Goal: Transaction & Acquisition: Book appointment/travel/reservation

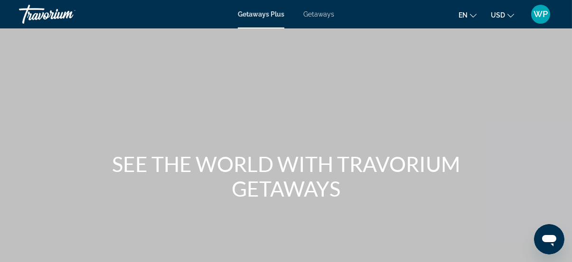
click at [323, 19] on div "Getaways Plus Getaways en English Español Français Italiano Português русский U…" at bounding box center [286, 14] width 572 height 25
click at [322, 16] on span "Getaways" at bounding box center [318, 14] width 31 height 8
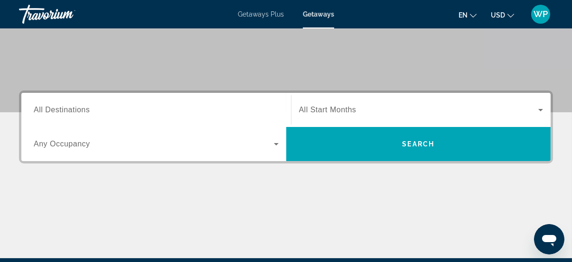
click at [156, 107] on input "Destination All Destinations" at bounding box center [156, 110] width 245 height 11
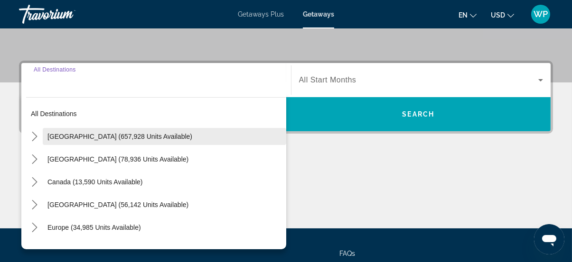
scroll to position [231, 0]
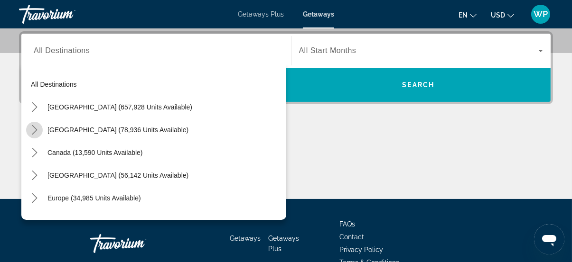
click at [33, 133] on icon "Toggle Mexico (78,936 units available) submenu" at bounding box center [34, 129] width 9 height 9
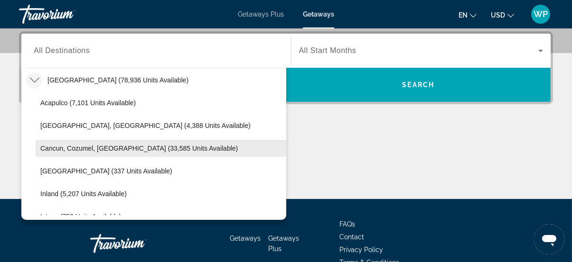
click at [52, 148] on span "Cancun, Cozumel, [GEOGRAPHIC_DATA] (33,585 units available)" at bounding box center [138, 149] width 197 height 8
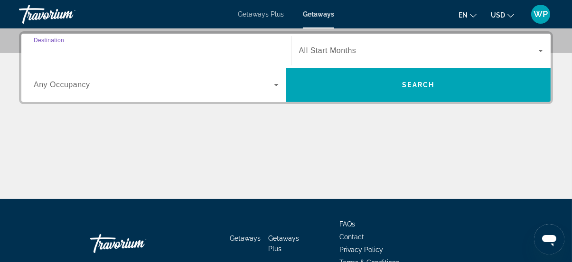
type input "**********"
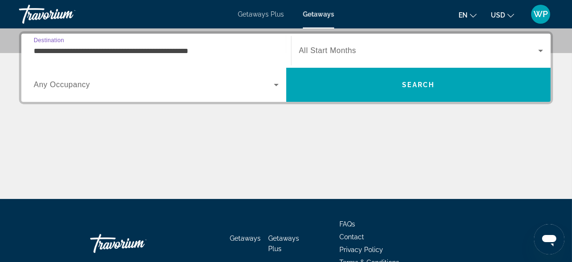
click at [312, 51] on span "All Start Months" at bounding box center [327, 50] width 57 height 8
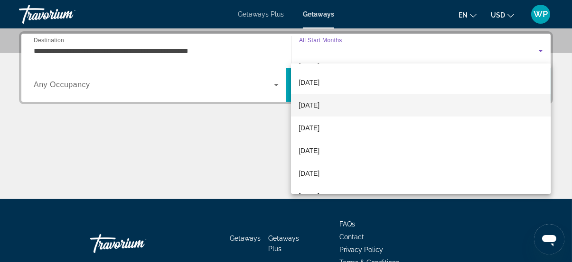
scroll to position [86, 0]
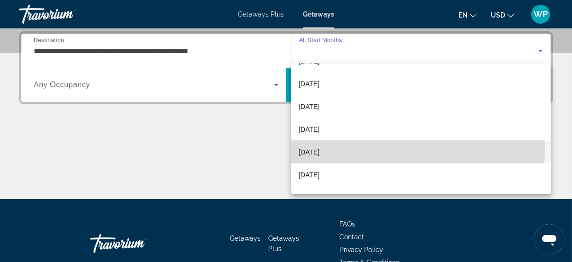
click at [319, 148] on span "[DATE]" at bounding box center [308, 152] width 21 height 11
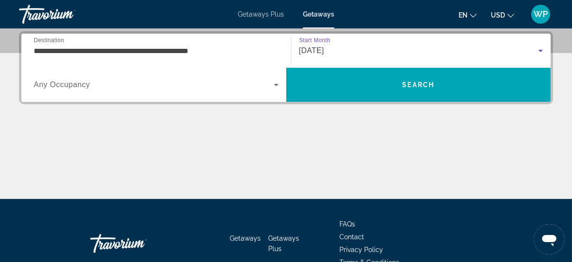
click at [128, 90] on div "Search widget" at bounding box center [156, 85] width 245 height 27
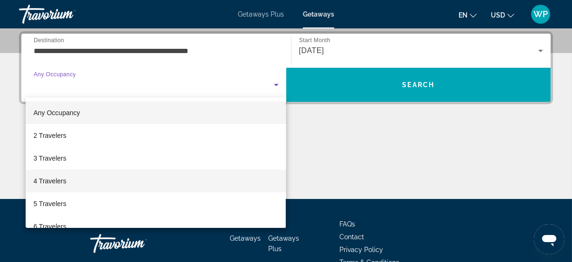
click at [63, 179] on span "4 Travelers" at bounding box center [49, 181] width 33 height 11
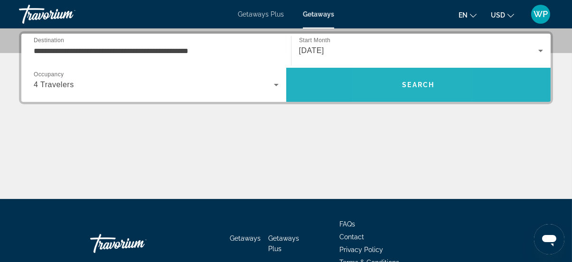
click at [391, 85] on span "Search" at bounding box center [418, 85] width 265 height 23
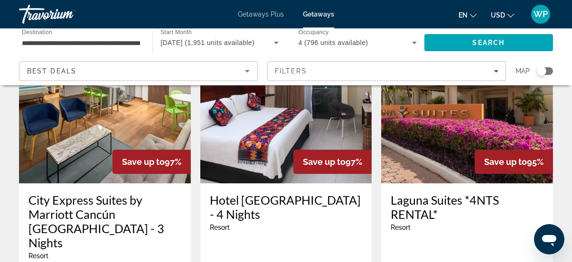
scroll to position [86, 0]
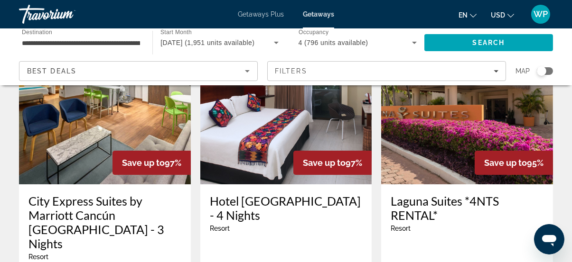
click at [465, 135] on img "Main content" at bounding box center [467, 109] width 172 height 152
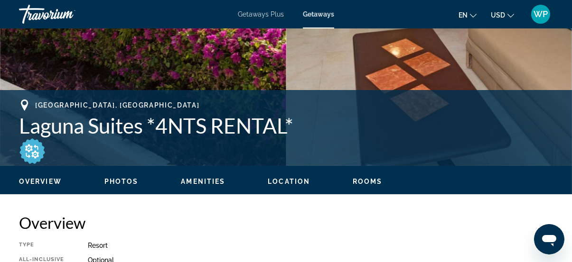
scroll to position [345, 0]
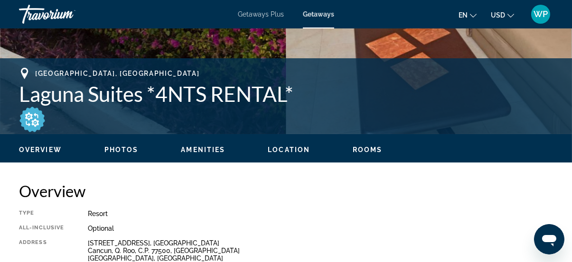
click at [290, 151] on span "Location" at bounding box center [289, 150] width 42 height 8
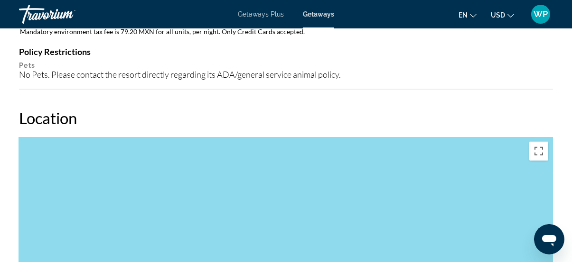
scroll to position [1263, 0]
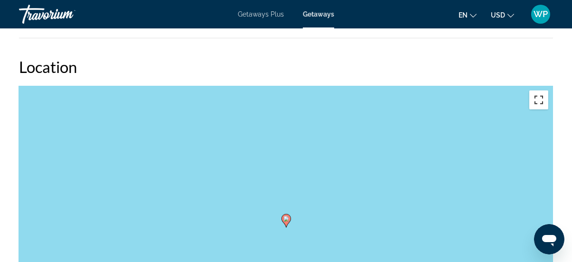
click at [536, 102] on button "Toggle fullscreen view" at bounding box center [538, 100] width 19 height 19
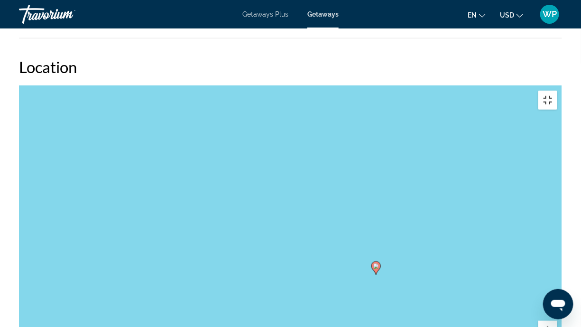
click at [557, 91] on button "Toggle fullscreen view" at bounding box center [547, 100] width 19 height 19
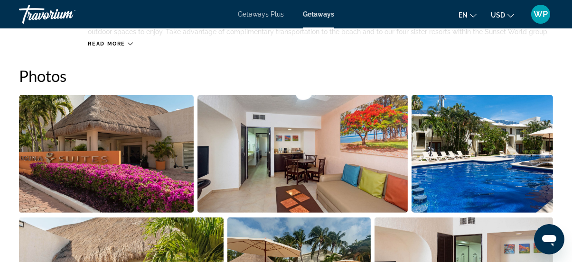
scroll to position [573, 0]
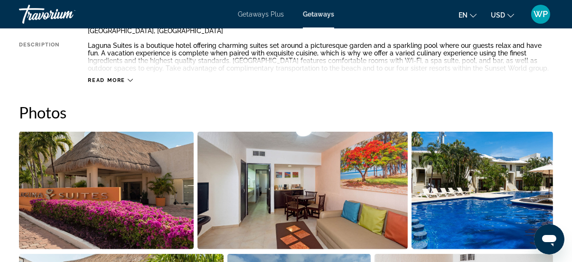
click at [131, 79] on icon "Main content" at bounding box center [130, 80] width 5 height 5
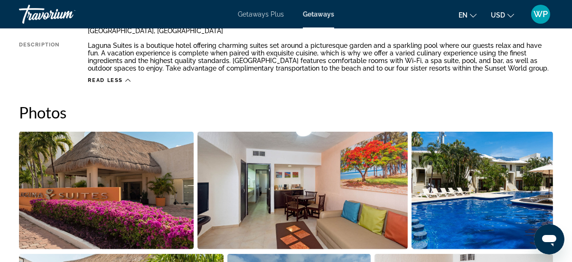
click at [108, 169] on img "Open full-screen image slider" at bounding box center [106, 191] width 175 height 118
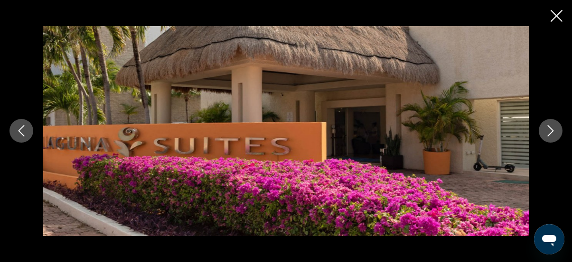
click at [553, 129] on icon "Next image" at bounding box center [550, 130] width 11 height 11
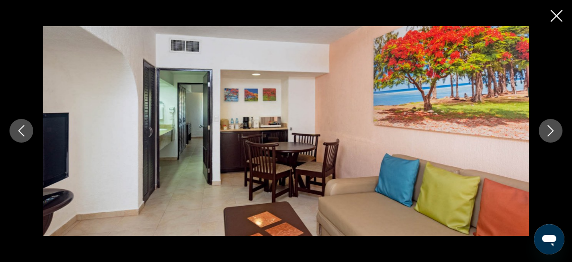
click at [553, 129] on icon "Next image" at bounding box center [550, 130] width 11 height 11
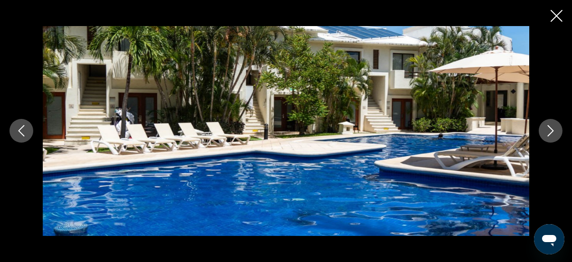
click at [553, 129] on icon "Next image" at bounding box center [550, 130] width 11 height 11
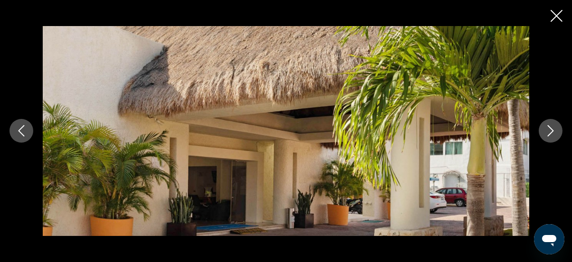
click at [553, 129] on icon "Next image" at bounding box center [550, 130] width 11 height 11
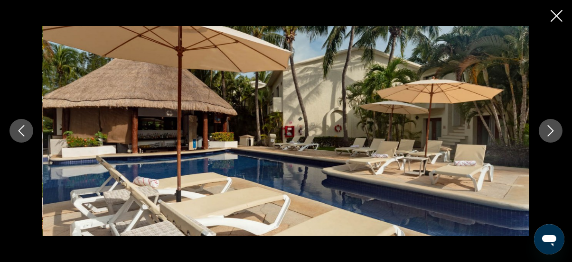
click at [553, 129] on icon "Next image" at bounding box center [550, 130] width 11 height 11
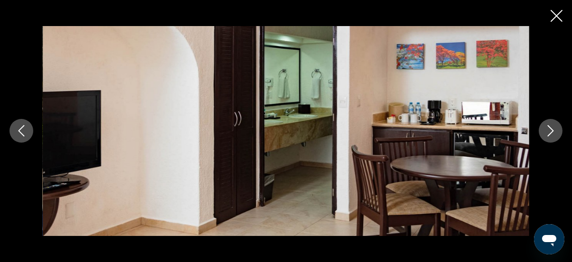
click at [548, 131] on icon "Next image" at bounding box center [550, 130] width 11 height 11
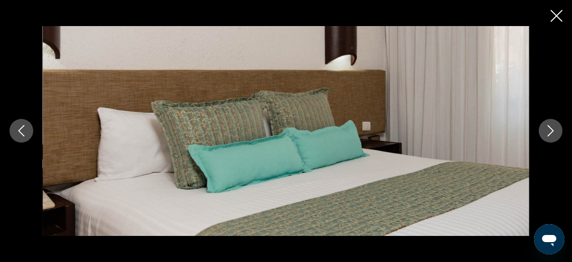
click at [548, 131] on icon "Next image" at bounding box center [550, 130] width 11 height 11
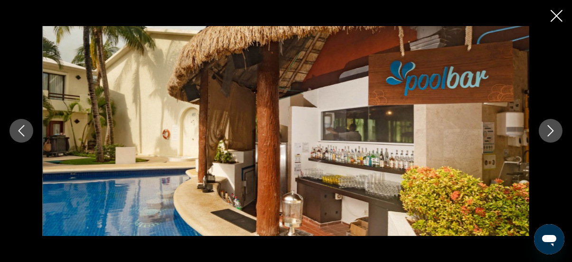
click at [548, 131] on icon "Next image" at bounding box center [550, 130] width 11 height 11
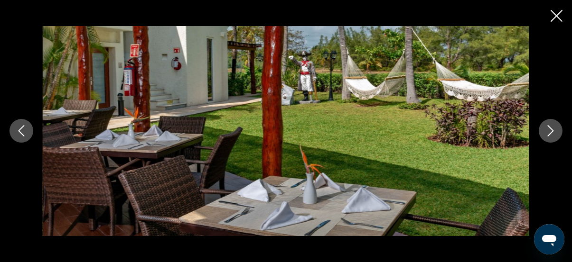
click at [548, 131] on icon "Next image" at bounding box center [550, 130] width 11 height 11
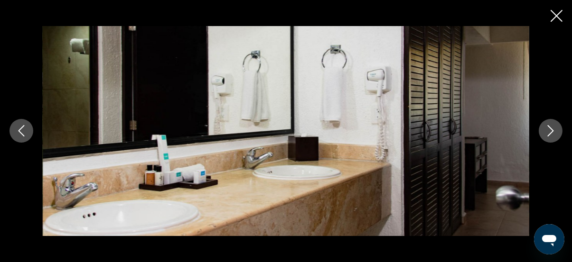
click at [548, 131] on icon "Next image" at bounding box center [550, 130] width 11 height 11
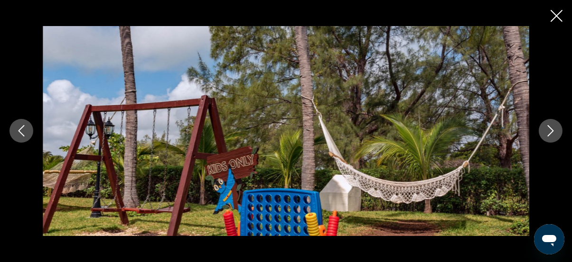
click at [554, 133] on icon "Next image" at bounding box center [550, 130] width 11 height 11
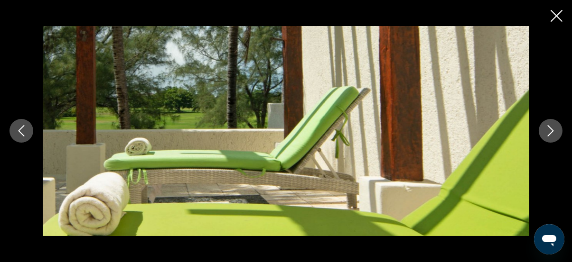
click at [554, 133] on icon "Next image" at bounding box center [550, 130] width 11 height 11
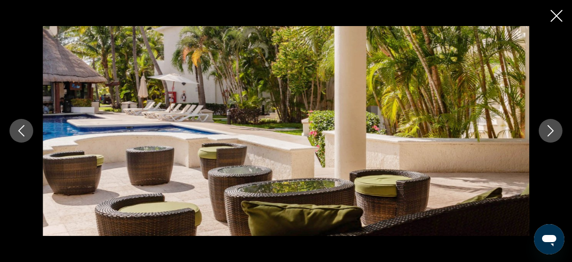
click at [554, 133] on icon "Next image" at bounding box center [550, 130] width 11 height 11
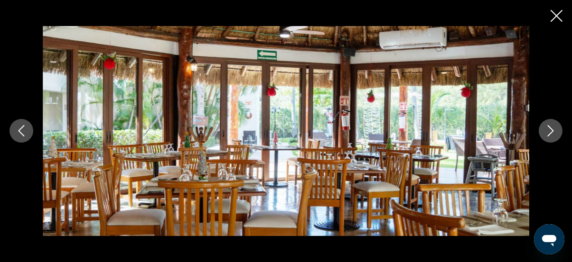
click at [554, 133] on icon "Next image" at bounding box center [550, 130] width 11 height 11
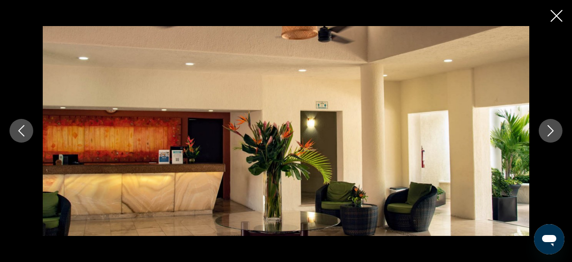
click at [554, 133] on icon "Next image" at bounding box center [550, 130] width 11 height 11
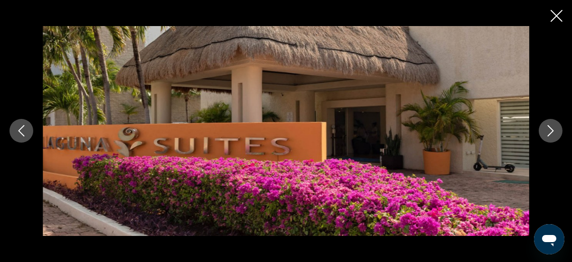
click at [554, 133] on icon "Next image" at bounding box center [550, 130] width 11 height 11
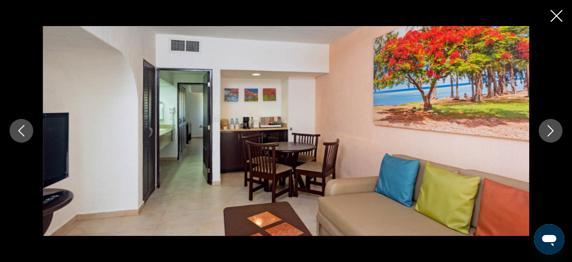
click at [554, 18] on icon "Close slideshow" at bounding box center [556, 16] width 12 height 12
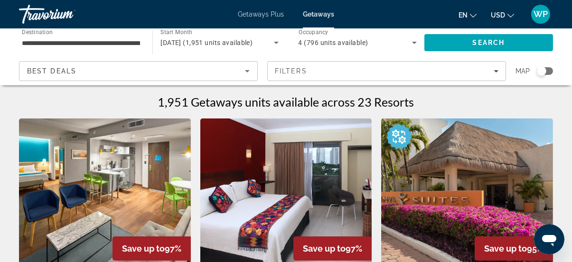
click at [330, 202] on img "Main content" at bounding box center [286, 195] width 172 height 152
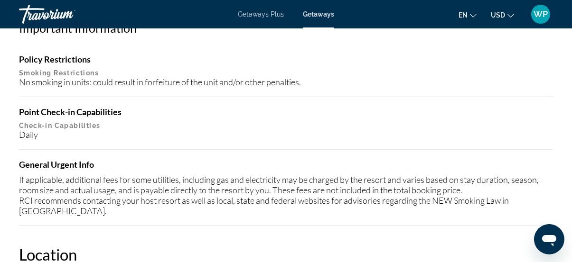
scroll to position [1207, 0]
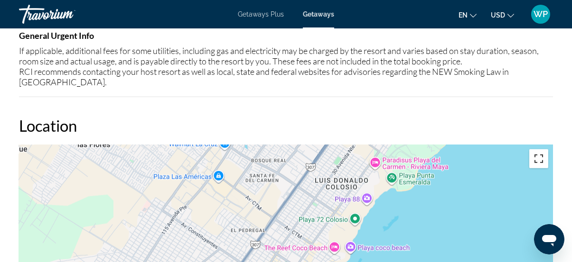
drag, startPoint x: 540, startPoint y: 144, endPoint x: 541, endPoint y: 189, distance: 45.1
click at [540, 149] on button "Toggle fullscreen view" at bounding box center [538, 158] width 19 height 19
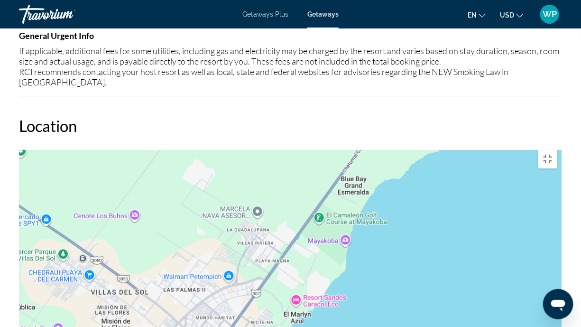
drag, startPoint x: 509, startPoint y: 144, endPoint x: 350, endPoint y: 240, distance: 186.0
click at [350, 240] on div "To activate drag with keyboard, press Alt + Enter. Once in keyboard drag state,…" at bounding box center [290, 287] width 543 height 285
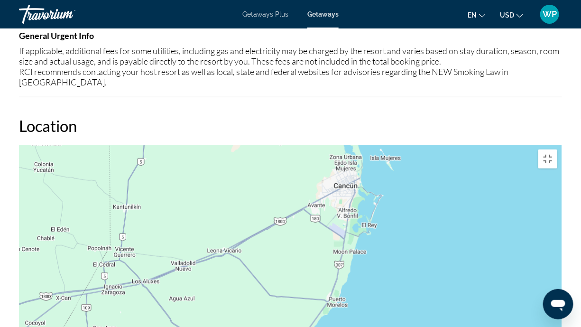
drag, startPoint x: 529, startPoint y: 95, endPoint x: 352, endPoint y: 216, distance: 214.6
click at [339, 229] on div "To activate drag with keyboard, press Alt + Enter. Once in keyboard drag state,…" at bounding box center [290, 287] width 543 height 285
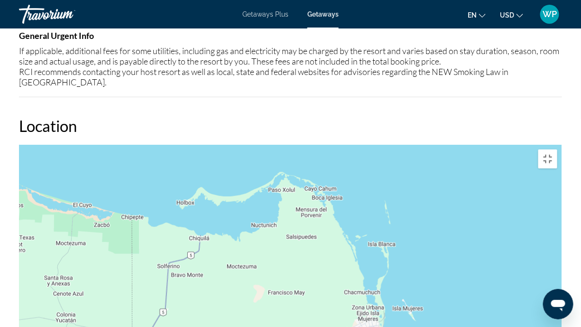
drag, startPoint x: 423, startPoint y: 72, endPoint x: 446, endPoint y: 210, distance: 140.0
click at [446, 210] on div "To activate drag with keyboard, press Alt + Enter. Once in keyboard drag state,…" at bounding box center [290, 287] width 543 height 285
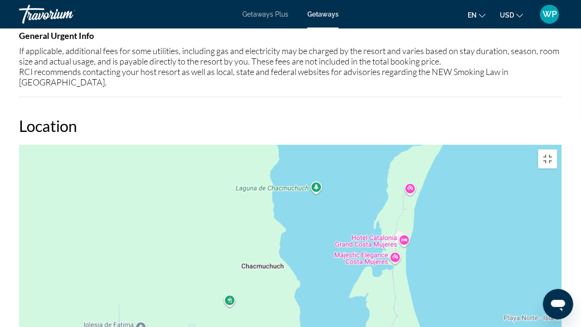
drag, startPoint x: 265, startPoint y: 257, endPoint x: 512, endPoint y: 80, distance: 303.5
click at [520, 145] on div "Main content" at bounding box center [290, 287] width 543 height 285
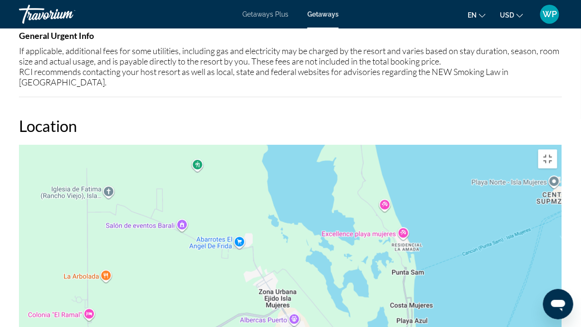
drag, startPoint x: 329, startPoint y: 214, endPoint x: 288, endPoint y: 82, distance: 138.6
click at [288, 145] on div "Main content" at bounding box center [290, 287] width 543 height 285
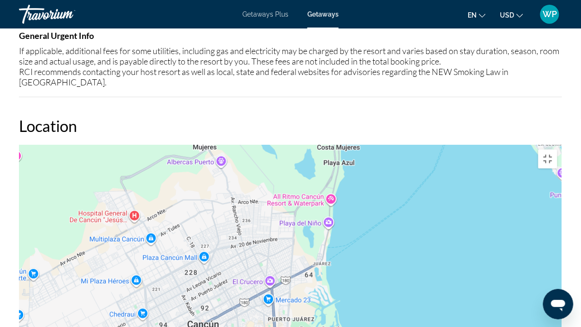
drag, startPoint x: 441, startPoint y: 266, endPoint x: 367, endPoint y: 111, distance: 172.5
click at [367, 145] on div "Main content" at bounding box center [290, 287] width 543 height 285
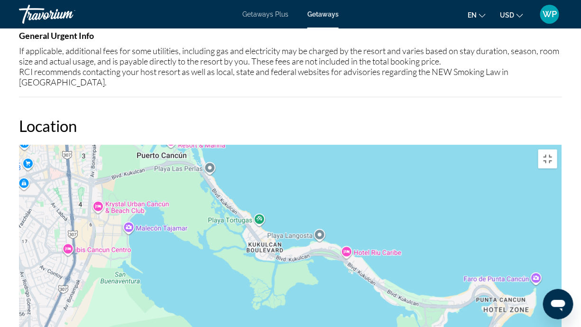
drag, startPoint x: 434, startPoint y: 214, endPoint x: 288, endPoint y: 0, distance: 259.2
click at [290, 145] on div "Main content" at bounding box center [290, 287] width 543 height 285
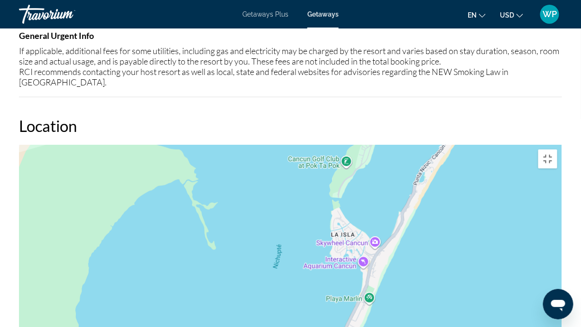
drag, startPoint x: 488, startPoint y: 261, endPoint x: 461, endPoint y: 79, distance: 184.1
click at [461, 145] on div "Main content" at bounding box center [290, 287] width 543 height 285
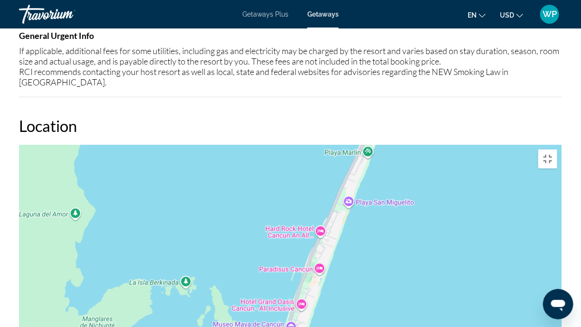
drag, startPoint x: 384, startPoint y: 277, endPoint x: 385, endPoint y: 152, distance: 125.7
click at [385, 152] on div "Main content" at bounding box center [290, 287] width 543 height 285
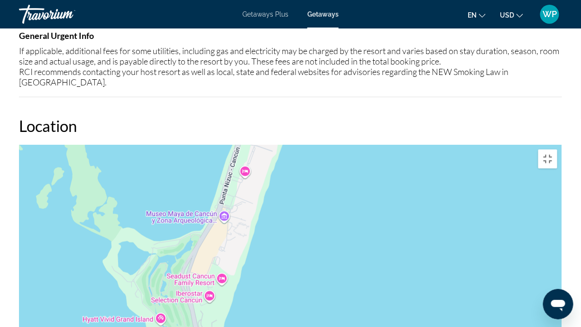
drag, startPoint x: 368, startPoint y: 236, endPoint x: 396, endPoint y: 64, distance: 174.4
click at [396, 145] on div "Main content" at bounding box center [290, 287] width 543 height 285
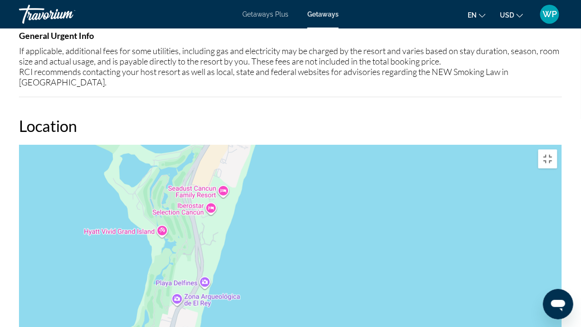
drag, startPoint x: 383, startPoint y: 90, endPoint x: 378, endPoint y: 162, distance: 72.3
click at [378, 160] on div "Main content" at bounding box center [290, 287] width 543 height 285
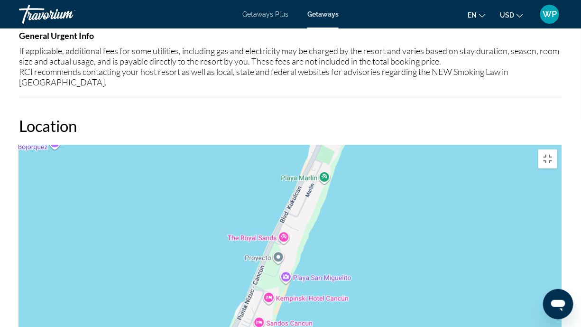
drag, startPoint x: 392, startPoint y: 70, endPoint x: 354, endPoint y: 237, distance: 170.7
click at [354, 237] on div "Main content" at bounding box center [290, 287] width 543 height 285
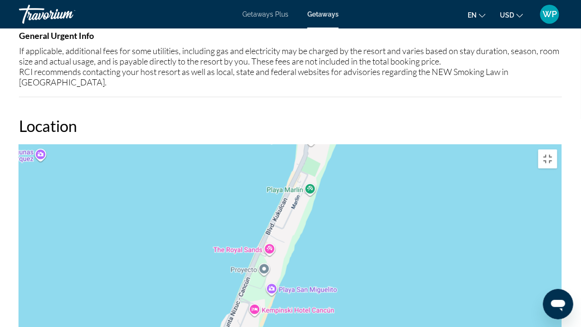
drag, startPoint x: 379, startPoint y: 203, endPoint x: 337, endPoint y: 254, distance: 66.3
click at [337, 257] on div "Main content" at bounding box center [290, 287] width 543 height 285
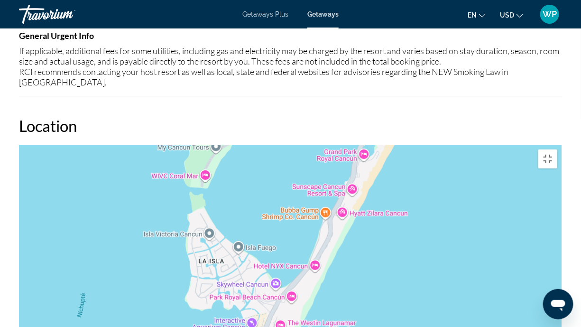
drag, startPoint x: 346, startPoint y: 116, endPoint x: 347, endPoint y: 249, distance: 133.3
click at [347, 249] on div "Main content" at bounding box center [290, 287] width 543 height 285
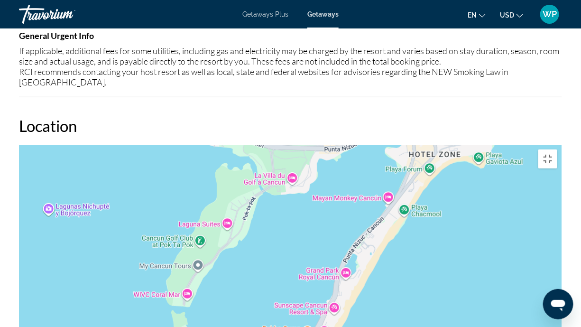
drag, startPoint x: 434, startPoint y: 86, endPoint x: 416, endPoint y: 203, distance: 117.6
click at [416, 203] on div "Main content" at bounding box center [290, 287] width 543 height 285
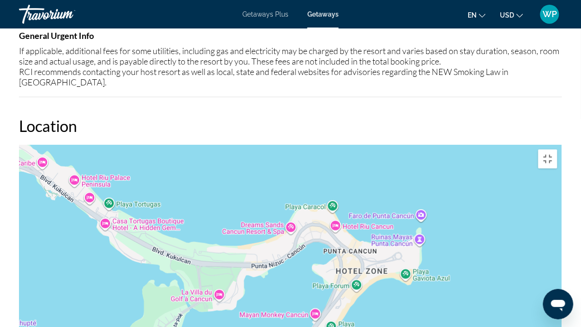
drag, startPoint x: 482, startPoint y: 102, endPoint x: 409, endPoint y: 217, distance: 136.9
click at [409, 217] on div "Main content" at bounding box center [290, 287] width 543 height 285
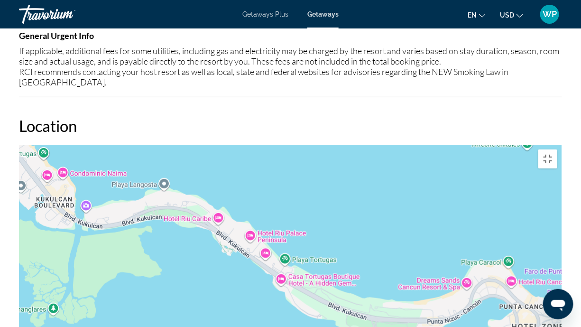
drag, startPoint x: 272, startPoint y: 59, endPoint x: 449, endPoint y: 114, distance: 185.4
click at [449, 145] on div "Main content" at bounding box center [290, 287] width 543 height 285
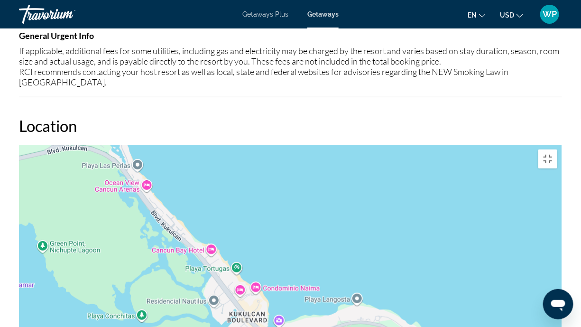
drag, startPoint x: 264, startPoint y: 46, endPoint x: 458, endPoint y: 162, distance: 225.9
click at [458, 162] on div "Main content" at bounding box center [290, 287] width 543 height 285
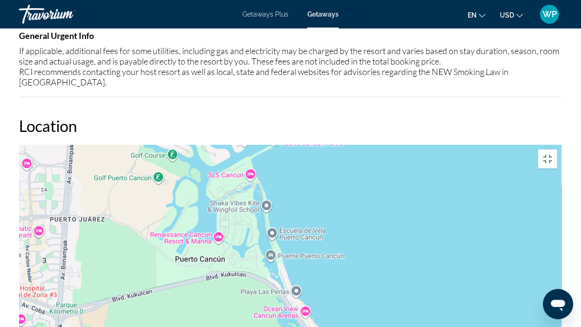
drag, startPoint x: 313, startPoint y: 58, endPoint x: 475, endPoint y: 200, distance: 215.4
click at [475, 200] on div "Main content" at bounding box center [290, 287] width 543 height 285
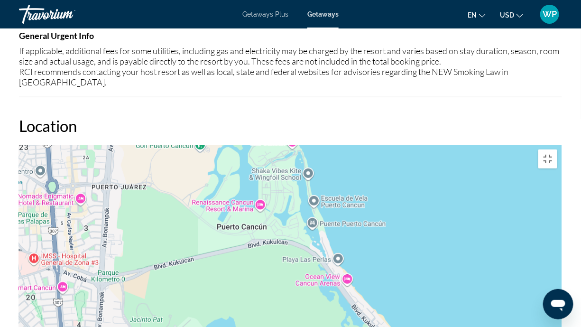
drag, startPoint x: 249, startPoint y: 201, endPoint x: 286, endPoint y: 109, distance: 98.8
click at [285, 145] on div "Main content" at bounding box center [290, 287] width 543 height 285
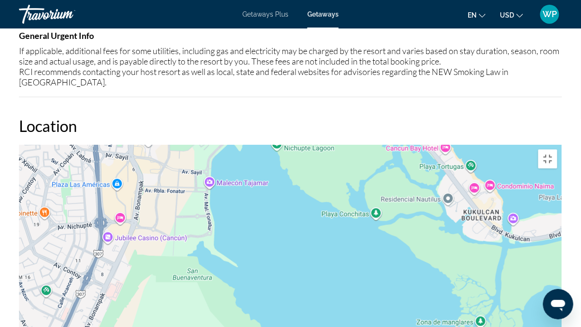
drag, startPoint x: 322, startPoint y: 210, endPoint x: 260, endPoint y: 153, distance: 83.6
click at [224, 203] on div "Main content" at bounding box center [290, 287] width 543 height 285
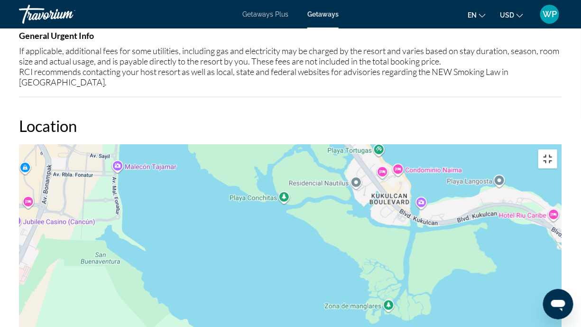
click at [557, 149] on button "Toggle fullscreen view" at bounding box center [547, 158] width 19 height 19
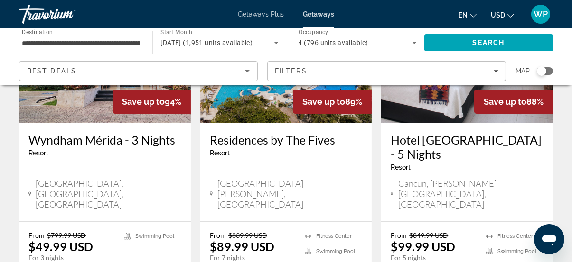
scroll to position [603, 0]
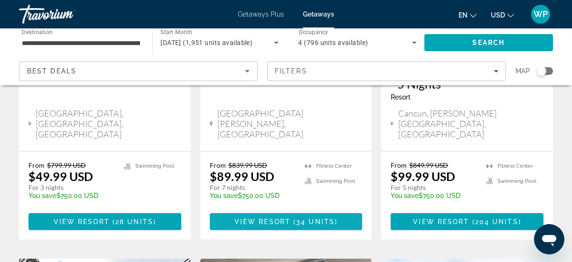
click at [285, 218] on span "View Resort" at bounding box center [262, 222] width 56 height 8
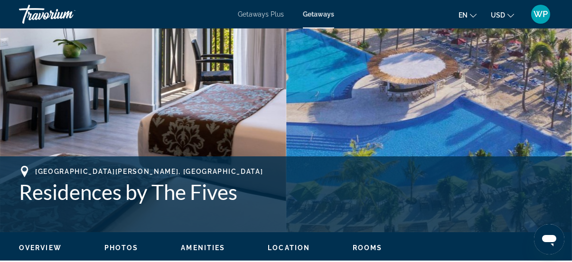
scroll to position [259, 0]
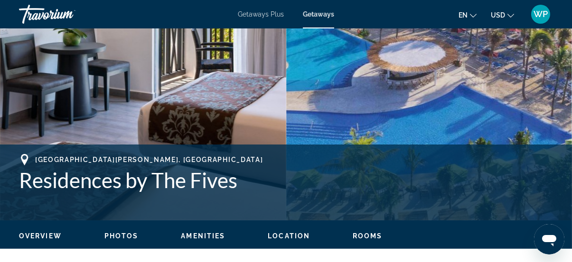
click at [364, 233] on span "Rooms" at bounding box center [367, 236] width 30 height 8
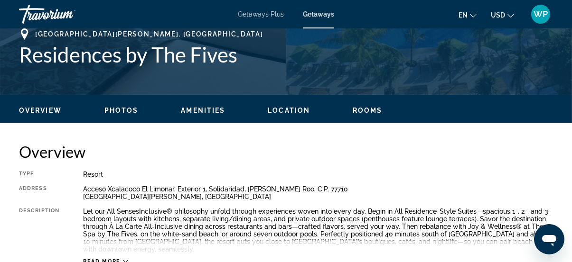
scroll to position [369, 0]
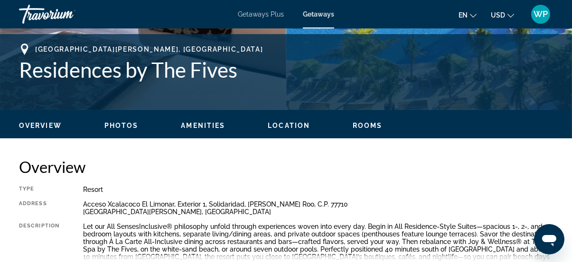
click at [123, 124] on span "Photos" at bounding box center [121, 126] width 34 height 8
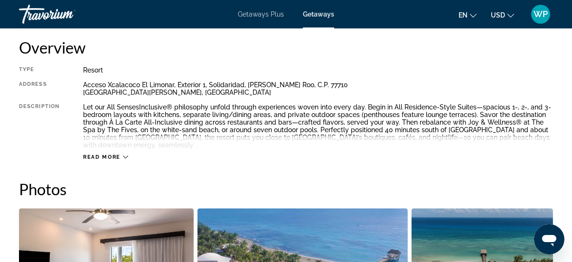
scroll to position [611, 0]
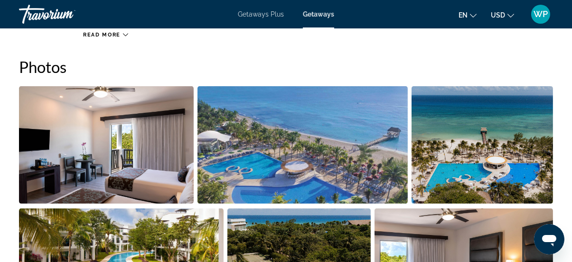
click at [123, 124] on img "Open full-screen image slider" at bounding box center [106, 145] width 175 height 118
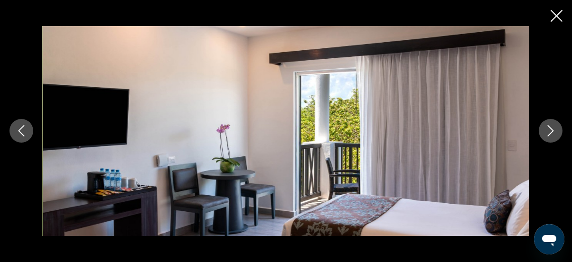
click at [551, 130] on icon "Next image" at bounding box center [550, 130] width 11 height 11
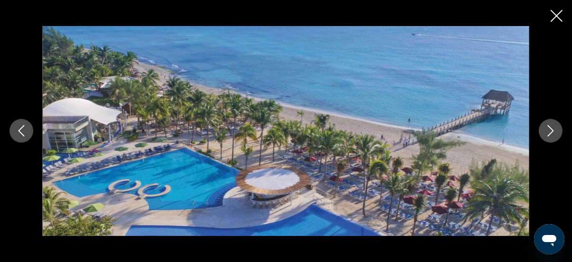
click at [551, 130] on icon "Next image" at bounding box center [550, 130] width 11 height 11
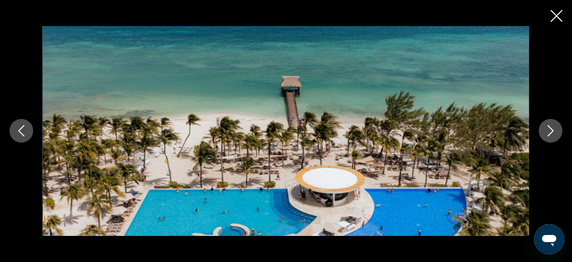
click at [552, 131] on icon "Next image" at bounding box center [550, 130] width 11 height 11
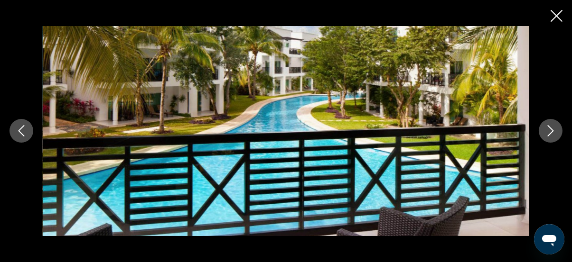
click at [550, 132] on icon "Next image" at bounding box center [550, 130] width 11 height 11
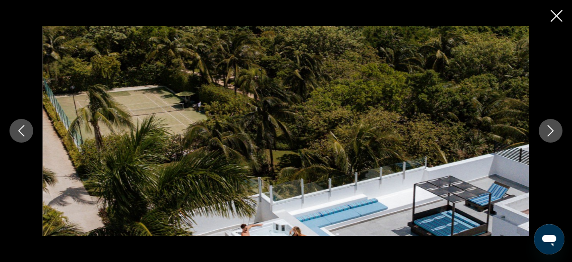
click at [553, 133] on icon "Next image" at bounding box center [550, 130] width 11 height 11
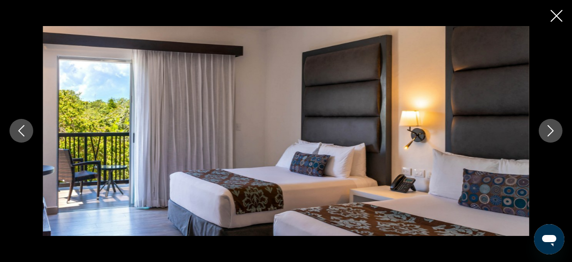
click at [553, 133] on icon "Next image" at bounding box center [550, 130] width 11 height 11
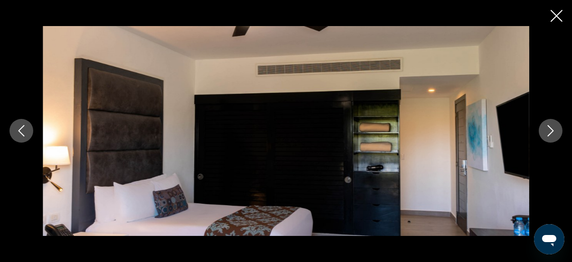
click at [553, 133] on icon "Next image" at bounding box center [550, 130] width 11 height 11
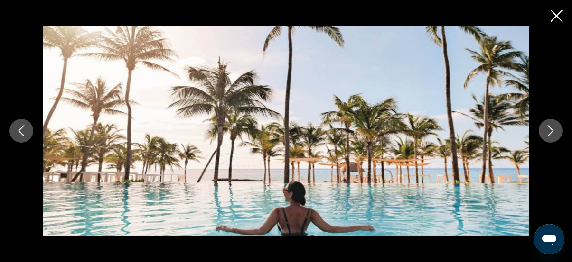
click at [553, 133] on icon "Next image" at bounding box center [550, 130] width 11 height 11
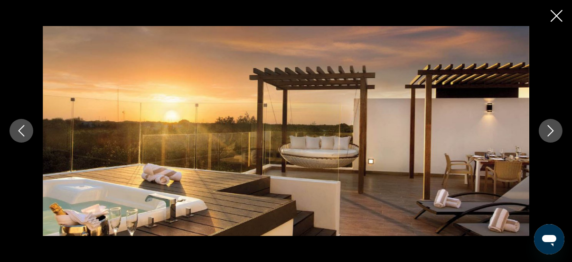
click at [552, 133] on icon "Next image" at bounding box center [550, 130] width 11 height 11
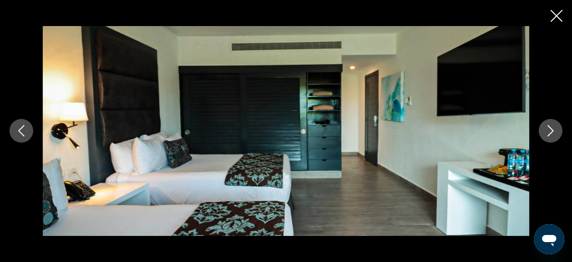
click at [552, 133] on icon "Next image" at bounding box center [550, 130] width 11 height 11
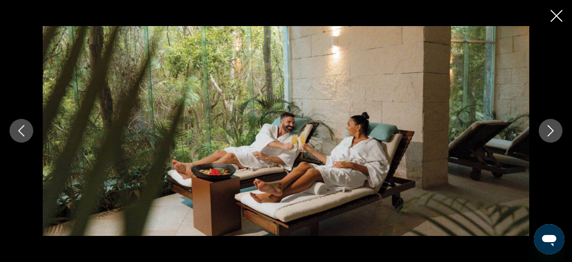
click at [549, 134] on icon "Next image" at bounding box center [550, 131] width 6 height 11
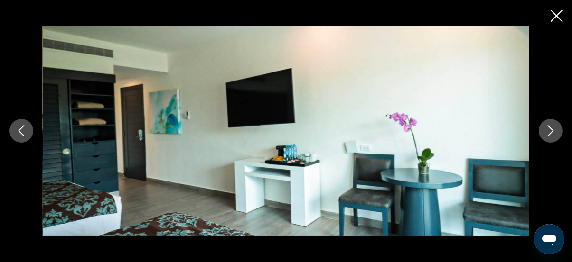
click at [549, 134] on icon "Next image" at bounding box center [550, 131] width 6 height 11
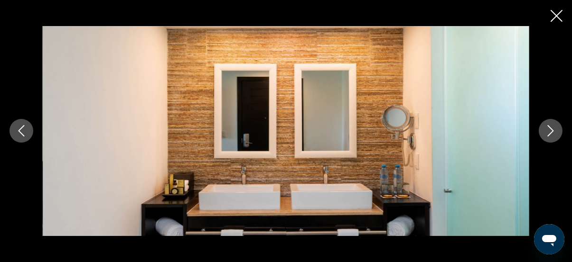
click at [549, 134] on icon "Next image" at bounding box center [550, 131] width 6 height 11
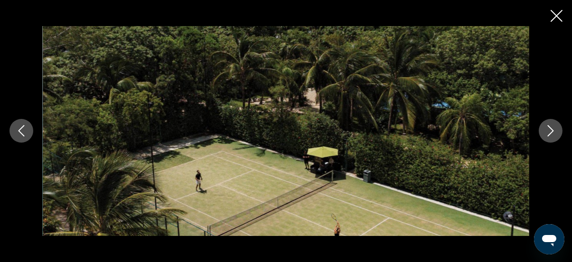
click at [549, 134] on icon "Next image" at bounding box center [550, 131] width 6 height 11
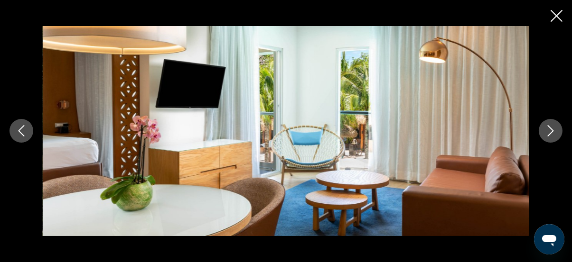
click at [549, 134] on icon "Next image" at bounding box center [550, 131] width 6 height 11
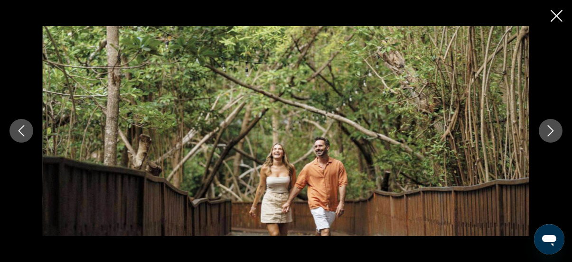
click at [549, 134] on icon "Next image" at bounding box center [550, 131] width 6 height 11
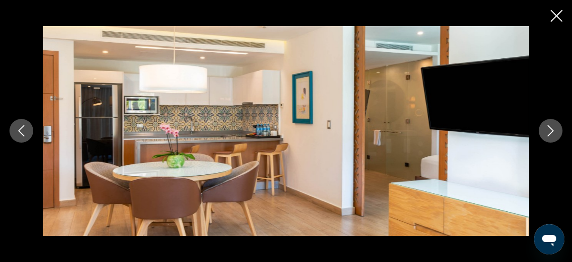
click at [549, 134] on icon "Next image" at bounding box center [550, 131] width 6 height 11
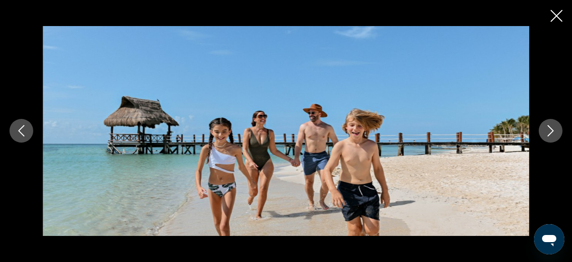
click at [549, 134] on icon "Next image" at bounding box center [550, 131] width 6 height 11
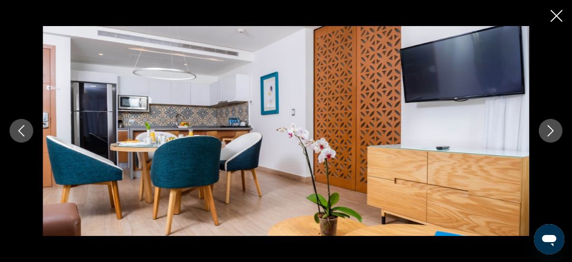
click at [549, 134] on icon "Next image" at bounding box center [550, 131] width 6 height 11
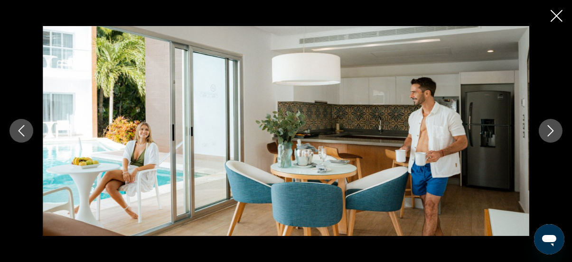
click at [549, 134] on icon "Next image" at bounding box center [550, 131] width 6 height 11
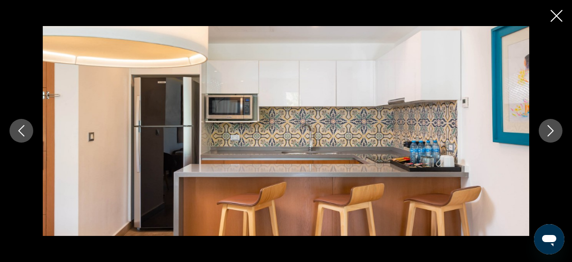
click at [549, 134] on icon "Next image" at bounding box center [550, 131] width 6 height 11
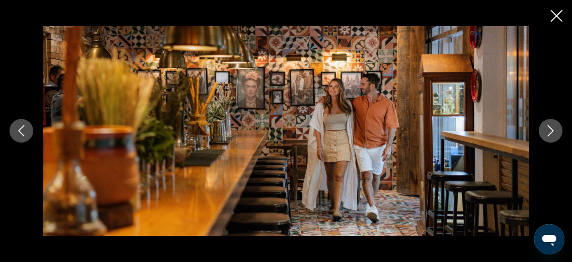
click at [549, 134] on icon "Next image" at bounding box center [550, 131] width 6 height 11
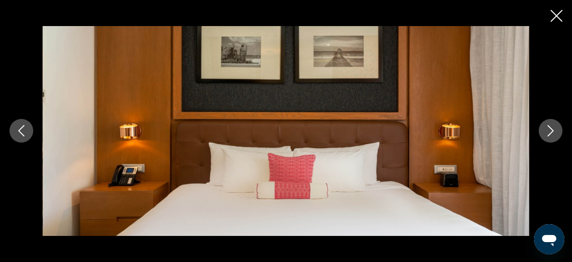
click at [549, 134] on icon "Next image" at bounding box center [550, 131] width 6 height 11
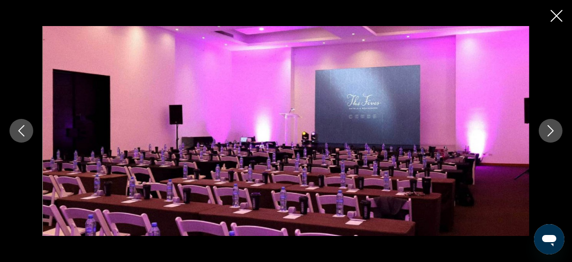
click at [549, 134] on icon "Next image" at bounding box center [550, 131] width 6 height 11
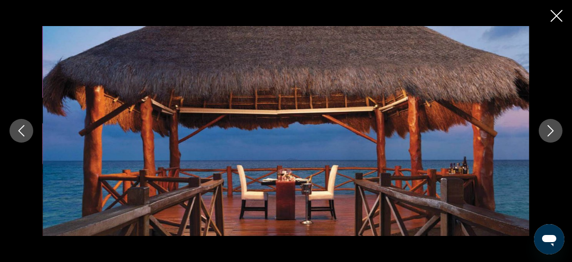
click at [549, 134] on icon "Next image" at bounding box center [550, 131] width 6 height 11
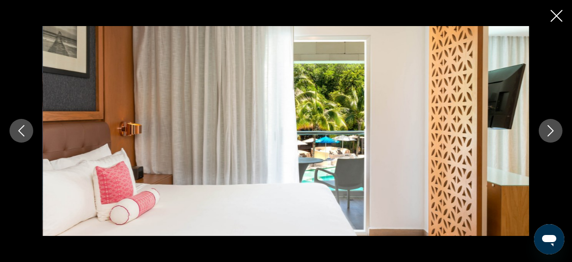
click at [549, 134] on icon "Next image" at bounding box center [550, 131] width 6 height 11
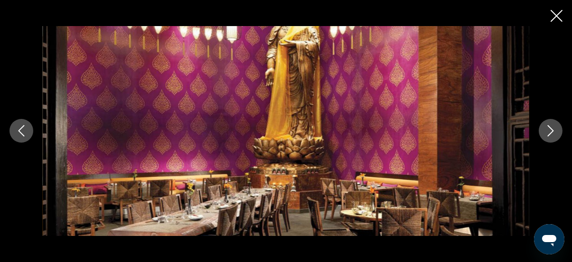
click at [549, 134] on icon "Next image" at bounding box center [550, 131] width 6 height 11
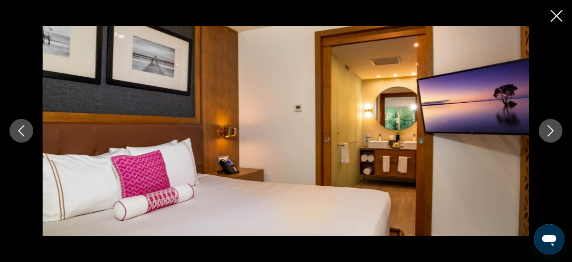
click at [549, 133] on icon "Next image" at bounding box center [550, 130] width 11 height 11
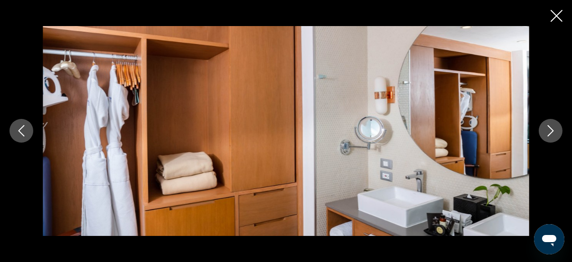
click at [549, 133] on icon "Next image" at bounding box center [550, 130] width 11 height 11
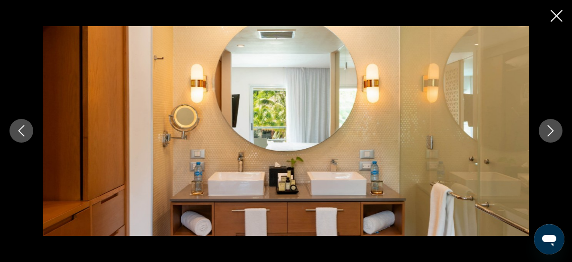
click at [549, 133] on icon "Next image" at bounding box center [550, 130] width 11 height 11
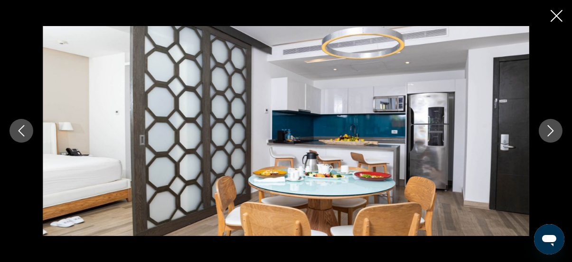
click at [549, 133] on icon "Next image" at bounding box center [550, 130] width 11 height 11
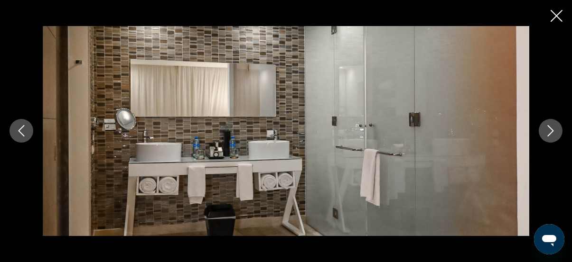
click at [549, 133] on icon "Next image" at bounding box center [550, 130] width 11 height 11
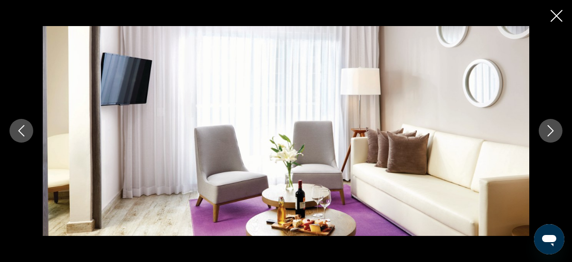
click at [549, 133] on icon "Next image" at bounding box center [550, 130] width 11 height 11
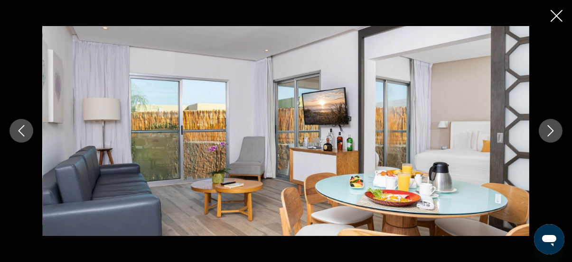
click at [549, 133] on icon "Next image" at bounding box center [550, 130] width 11 height 11
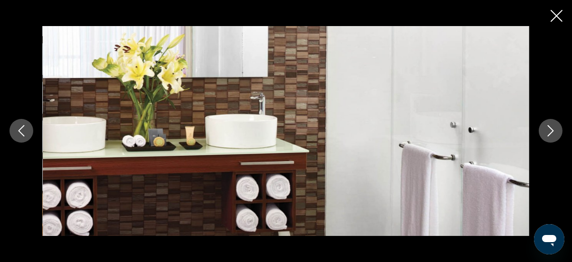
click at [549, 133] on icon "Next image" at bounding box center [550, 130] width 11 height 11
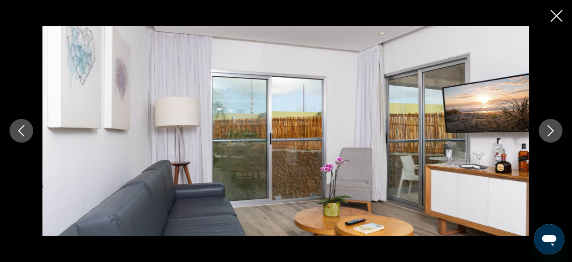
click at [549, 133] on icon "Next image" at bounding box center [550, 130] width 11 height 11
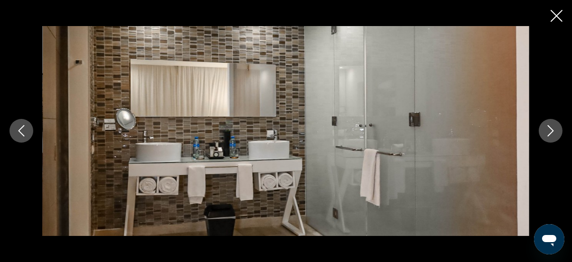
click at [549, 133] on icon "Next image" at bounding box center [550, 130] width 11 height 11
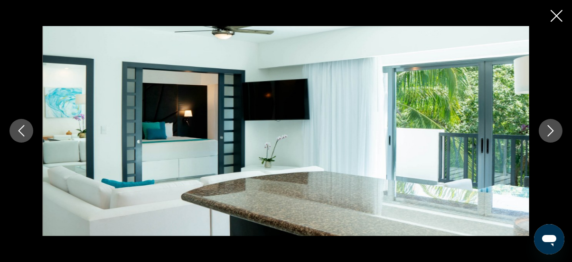
click at [549, 133] on icon "Next image" at bounding box center [550, 130] width 11 height 11
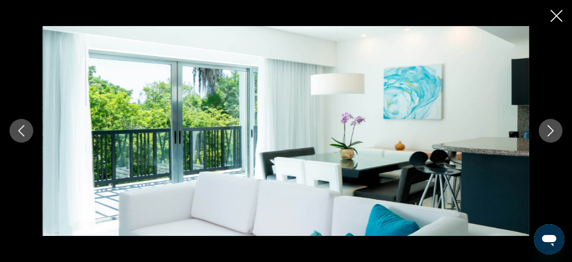
click at [549, 133] on icon "Next image" at bounding box center [550, 130] width 11 height 11
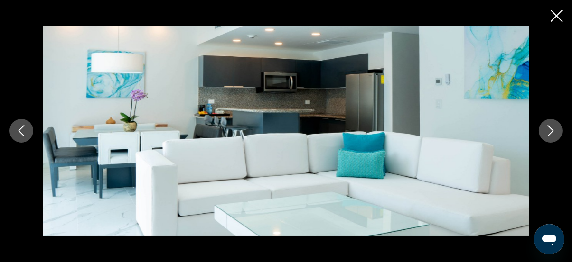
click at [549, 133] on icon "Next image" at bounding box center [550, 130] width 11 height 11
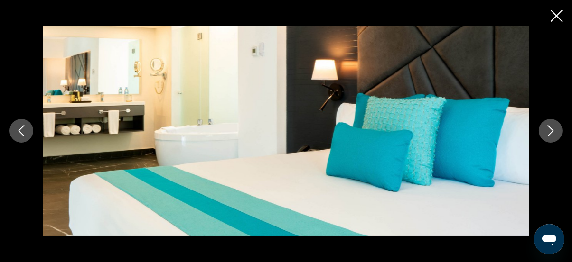
click at [549, 133] on icon "Next image" at bounding box center [550, 130] width 11 height 11
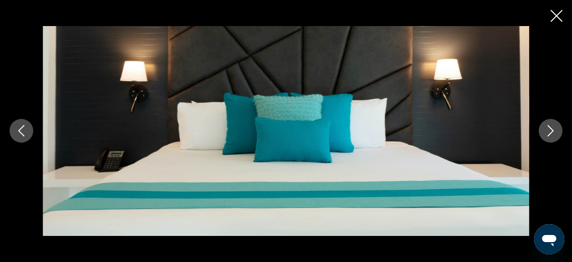
click at [549, 133] on icon "Next image" at bounding box center [550, 130] width 11 height 11
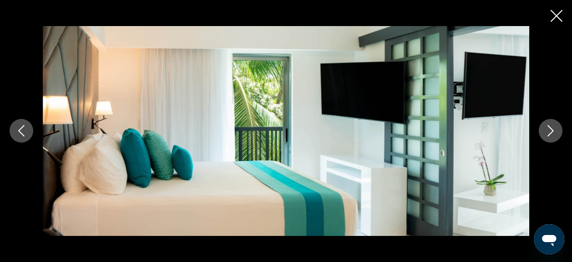
click at [549, 133] on icon "Next image" at bounding box center [550, 130] width 11 height 11
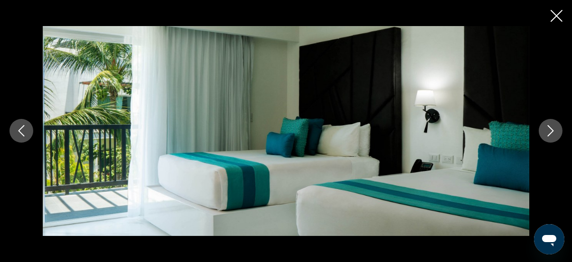
click at [549, 133] on icon "Next image" at bounding box center [550, 130] width 11 height 11
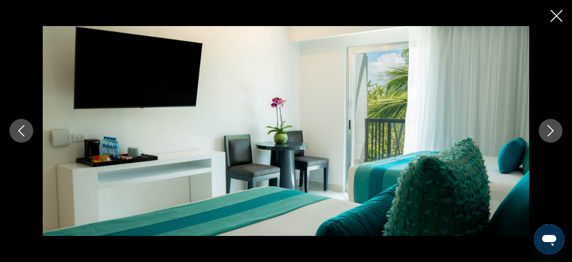
click at [549, 133] on icon "Next image" at bounding box center [550, 130] width 11 height 11
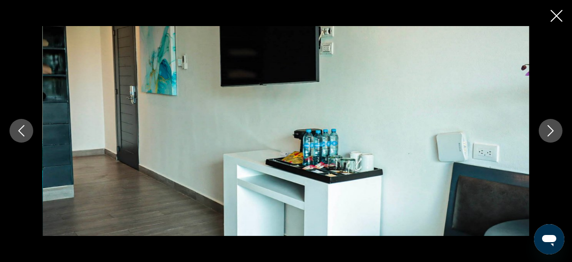
click at [549, 133] on icon "Next image" at bounding box center [550, 130] width 11 height 11
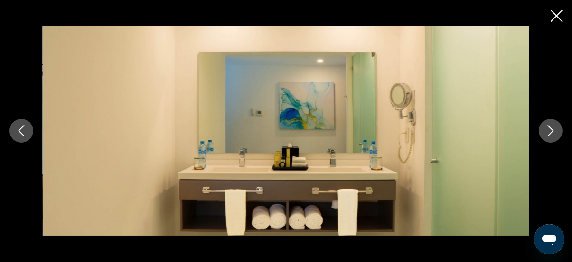
click at [16, 130] on icon "Previous image" at bounding box center [21, 130] width 11 height 11
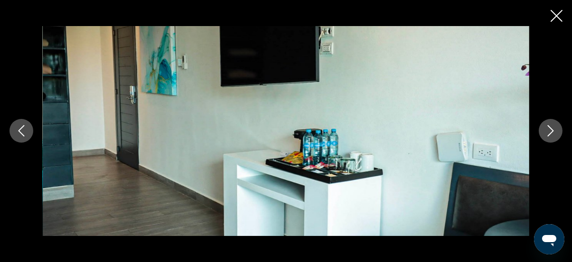
click at [546, 131] on icon "Next image" at bounding box center [550, 130] width 11 height 11
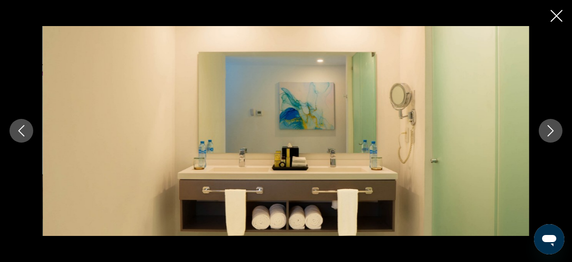
click at [546, 131] on icon "Next image" at bounding box center [550, 130] width 11 height 11
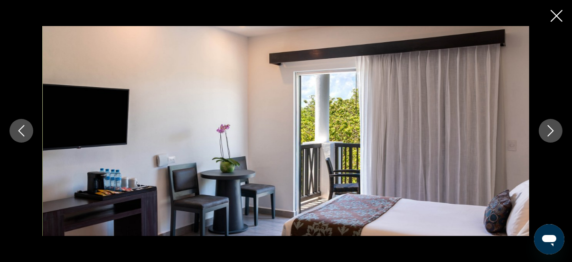
click at [551, 131] on icon "Next image" at bounding box center [550, 130] width 11 height 11
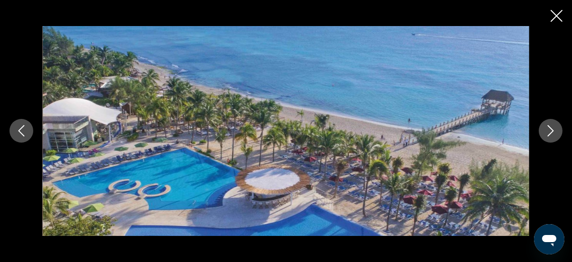
click at [551, 132] on icon "Next image" at bounding box center [550, 130] width 11 height 11
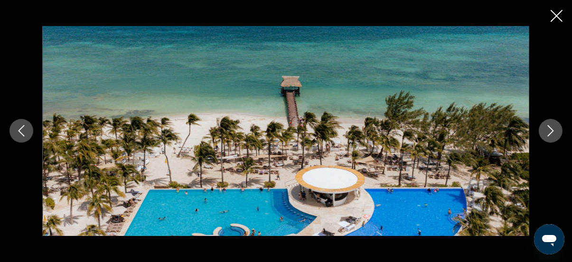
click at [551, 132] on icon "Next image" at bounding box center [550, 131] width 6 height 11
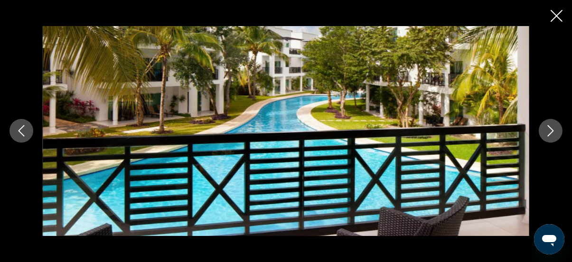
click at [551, 132] on icon "Next image" at bounding box center [550, 131] width 6 height 11
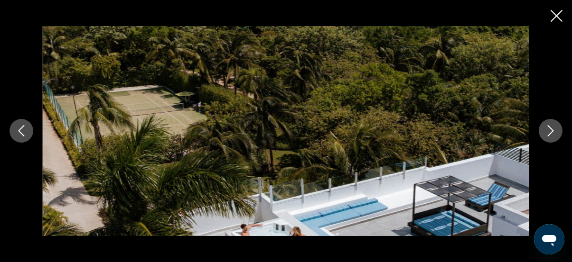
click at [559, 17] on icon "Close slideshow" at bounding box center [556, 16] width 12 height 12
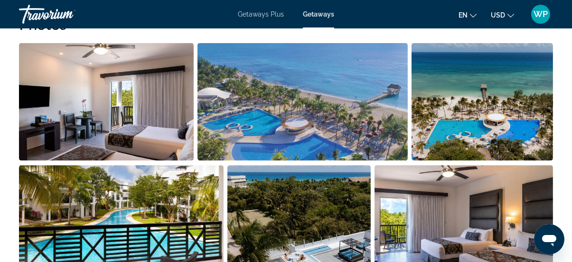
scroll to position [396, 0]
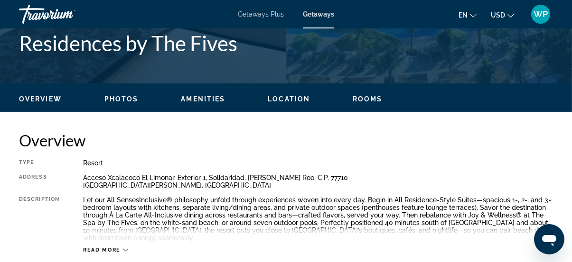
click at [295, 100] on span "Location" at bounding box center [289, 99] width 42 height 8
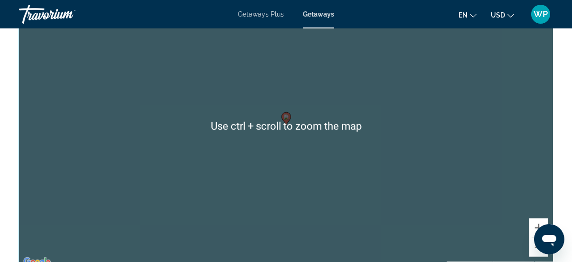
scroll to position [1243, 0]
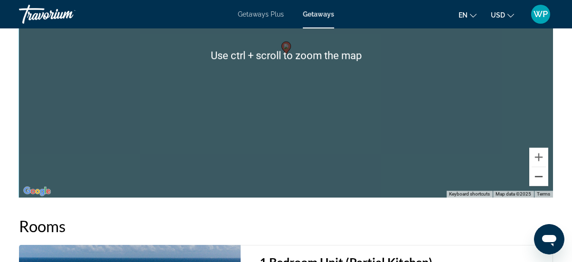
click at [535, 179] on button "Zoom out" at bounding box center [538, 176] width 19 height 19
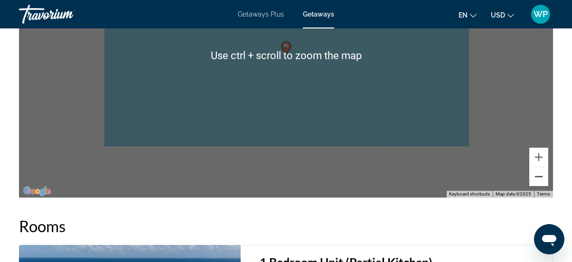
click at [535, 179] on button "Zoom out" at bounding box center [538, 176] width 19 height 19
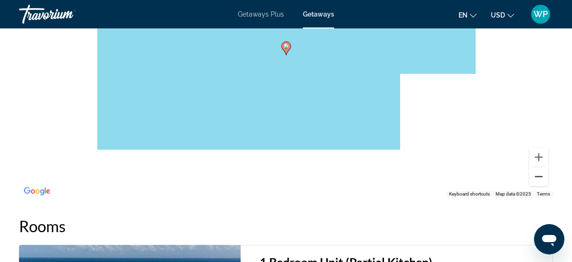
click at [535, 179] on button "Zoom out" at bounding box center [538, 176] width 19 height 19
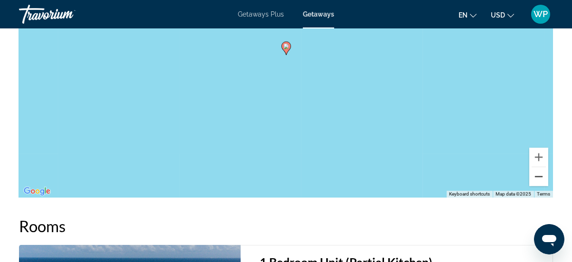
click at [535, 179] on button "Zoom out" at bounding box center [538, 176] width 19 height 19
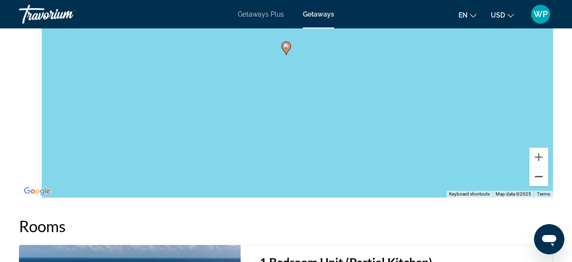
click at [535, 179] on button "Zoom out" at bounding box center [538, 176] width 19 height 19
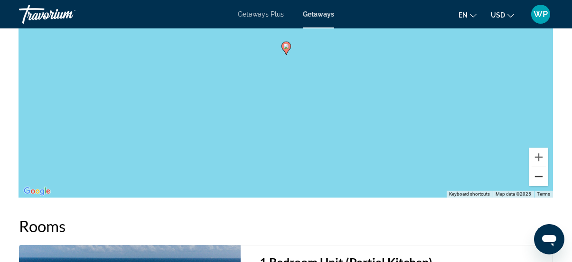
click at [535, 179] on button "Zoom out" at bounding box center [538, 176] width 19 height 19
click at [535, 177] on button "Zoom out" at bounding box center [538, 176] width 19 height 19
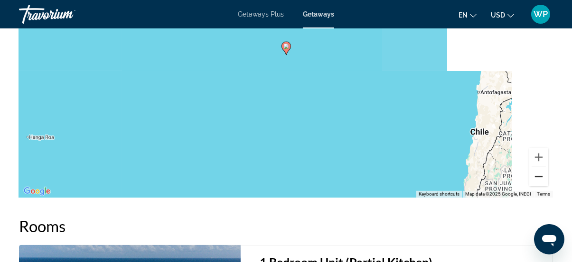
click at [535, 177] on button "Zoom out" at bounding box center [538, 176] width 19 height 19
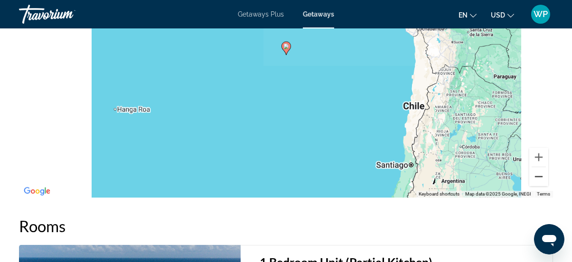
click at [535, 177] on button "Zoom out" at bounding box center [538, 176] width 19 height 19
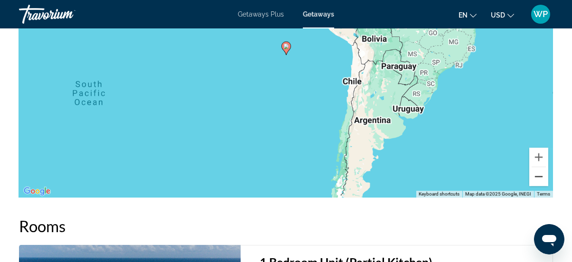
click at [535, 177] on button "Zoom out" at bounding box center [538, 176] width 19 height 19
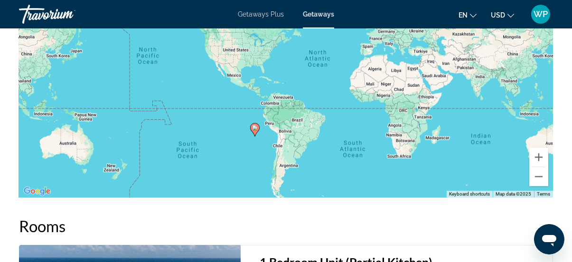
drag, startPoint x: 367, startPoint y: 65, endPoint x: 336, endPoint y: 148, distance: 88.7
click at [336, 148] on div "To activate drag with keyboard, press Alt + Enter. Once in keyboard drag state,…" at bounding box center [286, 55] width 534 height 285
click at [538, 155] on button "Zoom in" at bounding box center [538, 157] width 19 height 19
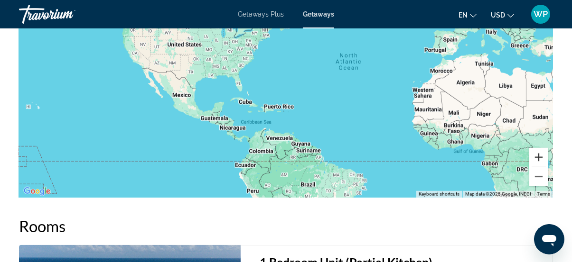
click at [538, 155] on button "Zoom in" at bounding box center [538, 157] width 19 height 19
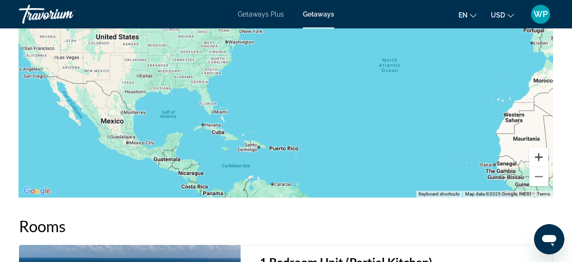
click at [538, 155] on button "Zoom in" at bounding box center [538, 157] width 19 height 19
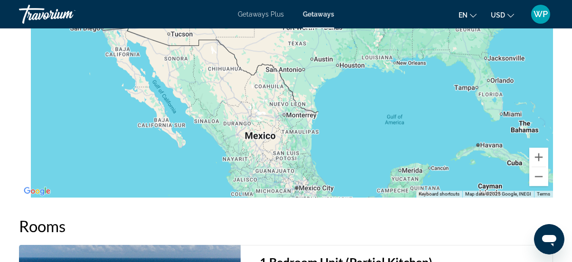
drag, startPoint x: 185, startPoint y: 147, endPoint x: 593, endPoint y: 65, distance: 416.0
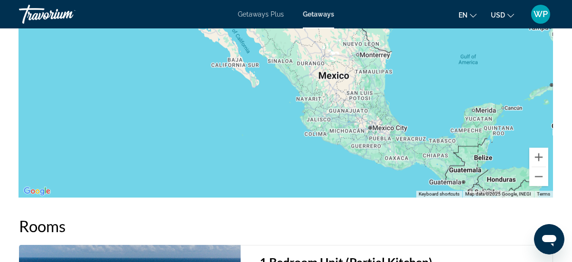
drag, startPoint x: 518, startPoint y: 105, endPoint x: 535, endPoint y: 46, distance: 61.1
click at [536, 49] on div "Main content" at bounding box center [286, 55] width 534 height 285
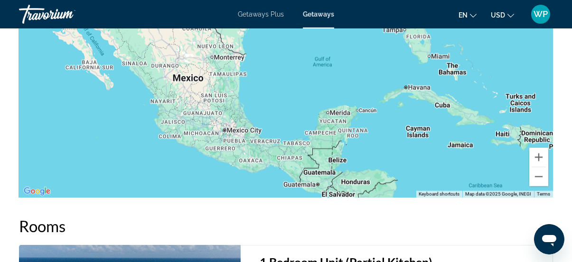
drag, startPoint x: 444, startPoint y: 118, endPoint x: 329, endPoint y: 139, distance: 117.2
click at [329, 139] on div "Main content" at bounding box center [286, 55] width 534 height 285
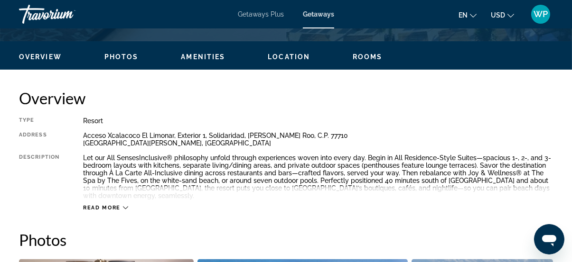
scroll to position [337, 0]
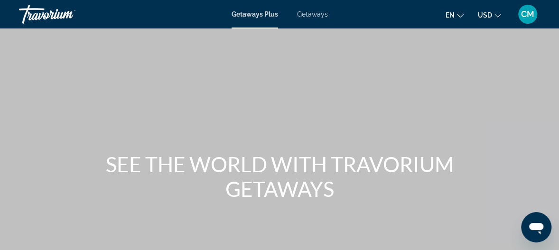
click at [527, 13] on span "CM" at bounding box center [527, 13] width 13 height 9
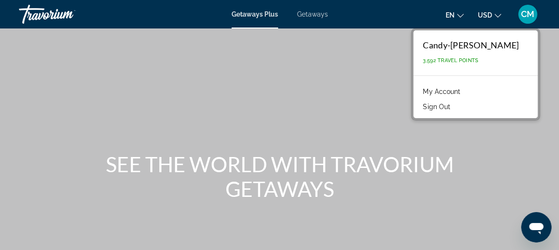
click at [449, 89] on link "My Account" at bounding box center [441, 91] width 46 height 12
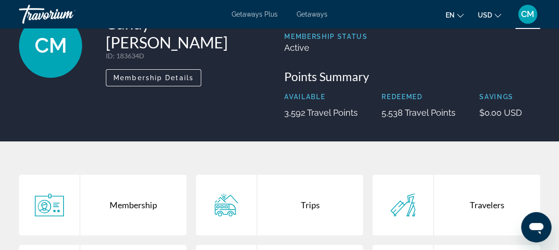
scroll to position [129, 0]
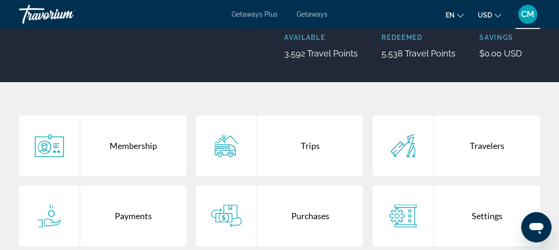
click at [306, 209] on div "Purchases" at bounding box center [310, 215] width 106 height 61
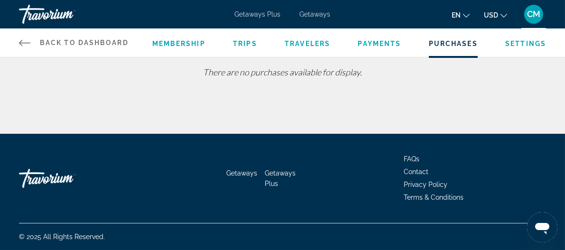
click at [532, 14] on span "CM" at bounding box center [533, 13] width 13 height 9
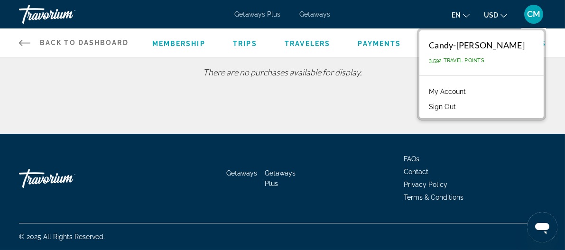
click at [381, 71] on div "There are no purchases available for display." at bounding box center [282, 77] width 527 height 20
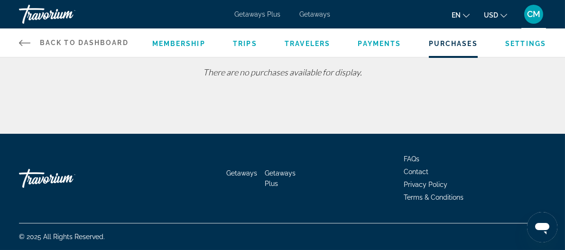
click at [538, 16] on span "CM" at bounding box center [533, 13] width 13 height 9
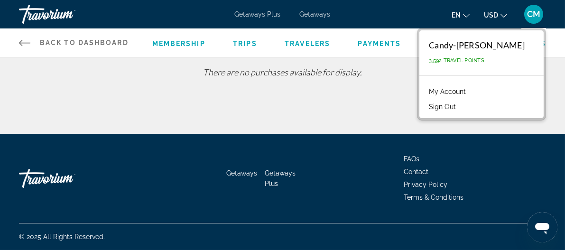
click at [538, 16] on span "CM" at bounding box center [533, 13] width 13 height 9
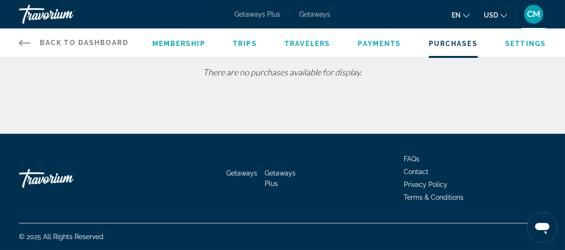
click at [23, 41] on icon "Main content" at bounding box center [24, 42] width 11 height 11
